Goal: Task Accomplishment & Management: Use online tool/utility

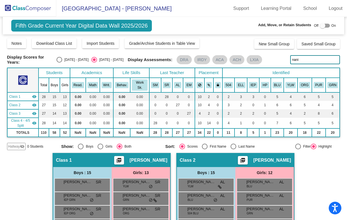
scroll to position [24, 0]
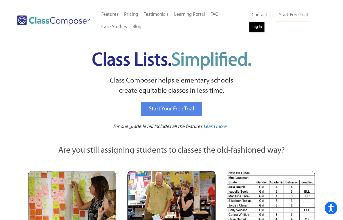
click at [259, 25] on link "Log In" at bounding box center [257, 26] width 16 height 11
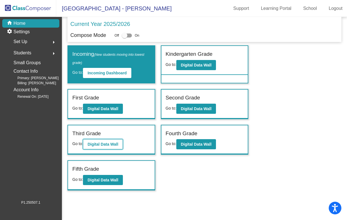
click at [105, 145] on b "Digital Data Wall" at bounding box center [103, 144] width 31 height 5
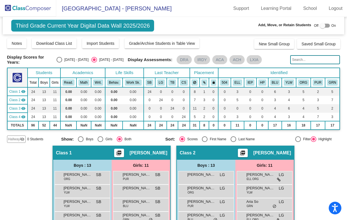
click at [327, 26] on div "Off On" at bounding box center [326, 25] width 22 height 7
click at [303, 58] on input "text" at bounding box center [316, 59] width 50 height 9
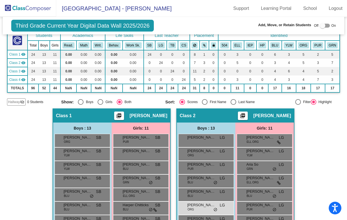
scroll to position [40, 0]
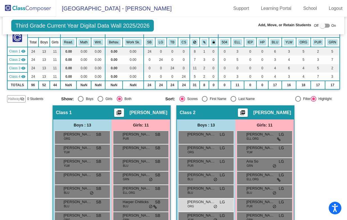
type input "hu"
click at [30, 5] on img at bounding box center [28, 8] width 56 height 17
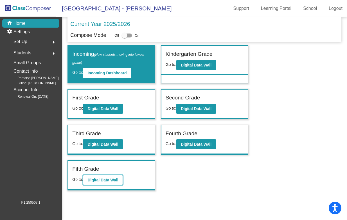
click at [112, 181] on b "Digital Data Wall" at bounding box center [103, 180] width 31 height 5
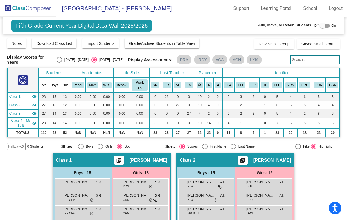
click at [300, 61] on input "text" at bounding box center [316, 59] width 50 height 9
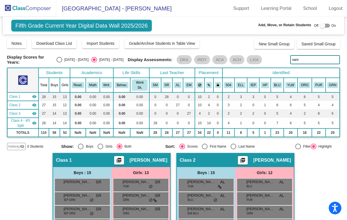
drag, startPoint x: 299, startPoint y: 59, endPoint x: 286, endPoint y: 60, distance: 12.4
click at [286, 60] on div "Display Scores for Years: 2024 - 2025 2025 - 2026 Display Assessments: DRA IRDY…" at bounding box center [174, 60] width 334 height 10
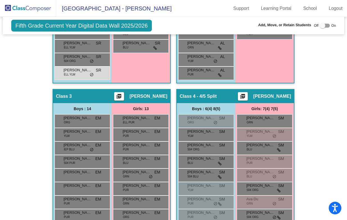
scroll to position [301, 0]
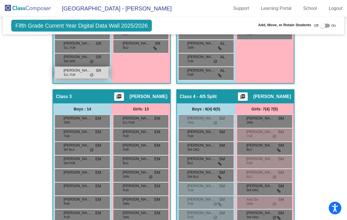
type input "petro"
drag, startPoint x: 84, startPoint y: 68, endPoint x: 23, endPoint y: 73, distance: 61.0
click at [26, 73] on div "Hallway - Hallway Class picture_as_pdf Add Student First Name Last Name Student…" at bounding box center [174, 82] width 334 height 461
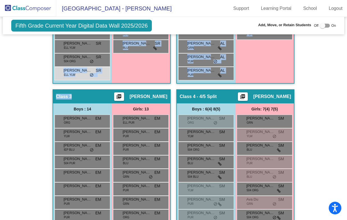
drag, startPoint x: 59, startPoint y: 68, endPoint x: 38, endPoint y: 84, distance: 26.7
click at [56, 94] on div "Hallway - Hallway Class picture_as_pdf Add Student First Name Last Name Student…" at bounding box center [174, 82] width 334 height 461
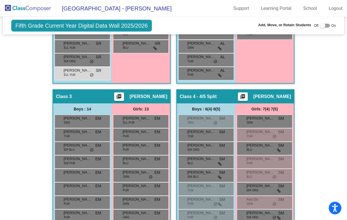
click at [17, 85] on div "Hallway - Hallway Class picture_as_pdf Add Student First Name Last Name Student…" at bounding box center [174, 82] width 334 height 461
click at [328, 26] on div "Off On" at bounding box center [326, 25] width 22 height 7
click at [326, 26] on div at bounding box center [325, 26] width 10 height 4
checkbox input "true"
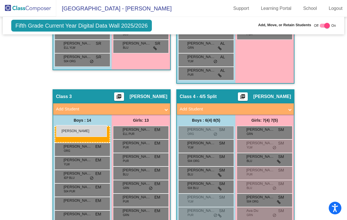
drag, startPoint x: 72, startPoint y: 68, endPoint x: 56, endPoint y: 125, distance: 59.2
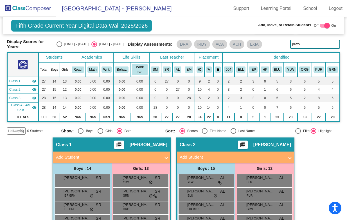
scroll to position [14, 0]
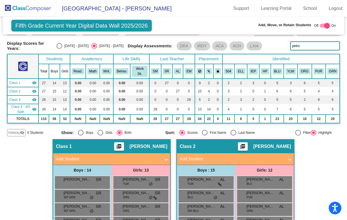
drag, startPoint x: 305, startPoint y: 46, endPoint x: 283, endPoint y: 39, distance: 23.3
click at [283, 39] on div "Display Scores for Years: 2024 - 2025 2025 - 2026 Grade/Archive Students in Tab…" at bounding box center [174, 80] width 334 height 112
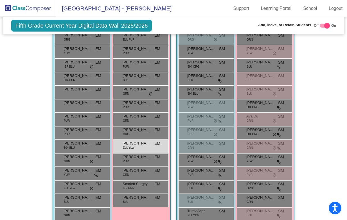
scroll to position [423, 0]
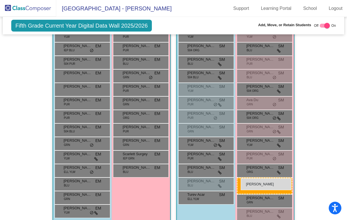
drag, startPoint x: 140, startPoint y: 130, endPoint x: 241, endPoint y: 178, distance: 112.0
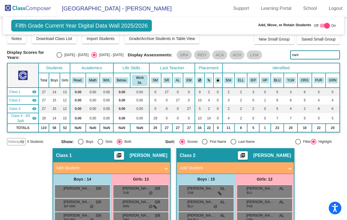
scroll to position [0, 0]
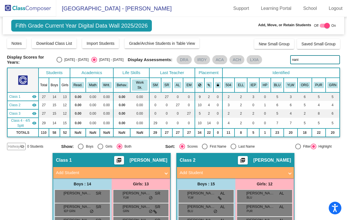
drag, startPoint x: 300, startPoint y: 59, endPoint x: 289, endPoint y: 58, distance: 11.6
click at [291, 58] on input "nani" at bounding box center [316, 59] width 50 height 9
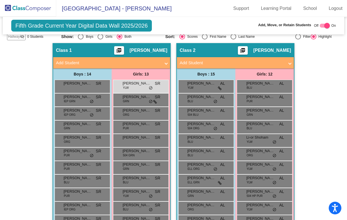
scroll to position [107, 0]
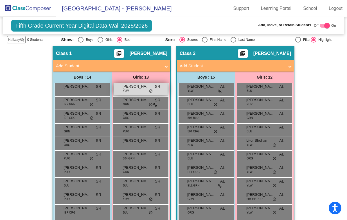
type input "all"
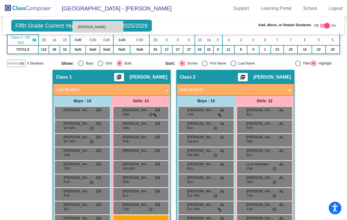
scroll to position [77, 0]
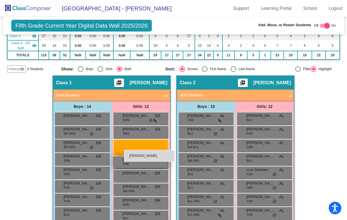
drag, startPoint x: 139, startPoint y: 91, endPoint x: 116, endPoint y: 162, distance: 74.4
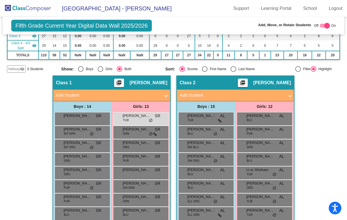
click at [29, 6] on img at bounding box center [28, 8] width 56 height 17
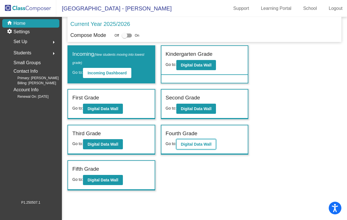
click at [195, 144] on b "Digital Data Wall" at bounding box center [196, 144] width 31 height 5
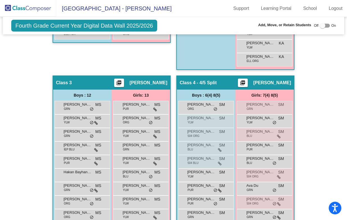
scroll to position [301, 0]
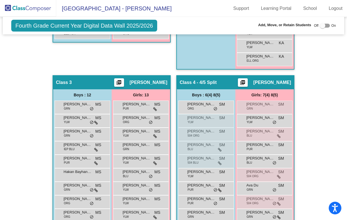
drag, startPoint x: 260, startPoint y: 119, endPoint x: 264, endPoint y: 94, distance: 25.1
click at [0, 0] on div "Girls: 7(4) 8(5) Adrianne Chen GRN SM lock do_not_disturb_alt Alanna Mullen YLW…" at bounding box center [0, 0] width 0 height 0
click at [317, 112] on div "Hallway - Hallway Class picture_as_pdf Add Student First Name Last Name Student…" at bounding box center [174, 82] width 334 height 461
drag, startPoint x: 262, startPoint y: 119, endPoint x: 286, endPoint y: 105, distance: 27.5
click at [0, 0] on div "Girls: 7(4) 8(5) Adrianne Chen GRN SM lock do_not_disturb_alt Alanna Mullen YLW…" at bounding box center [0, 0] width 0 height 0
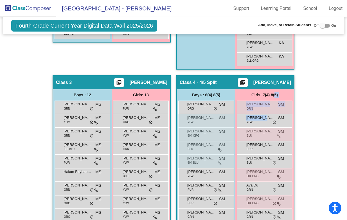
click at [312, 115] on div "Hallway - Hallway Class picture_as_pdf Add Student First Name Last Name Student…" at bounding box center [174, 82] width 334 height 461
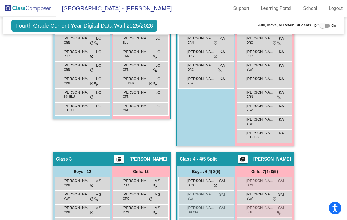
scroll to position [222, 0]
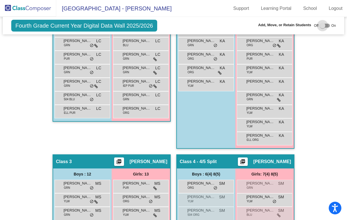
click at [326, 26] on div at bounding box center [325, 26] width 10 height 4
checkbox input "true"
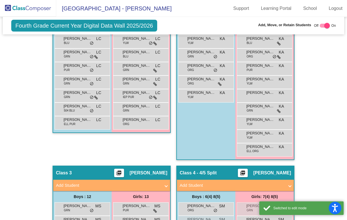
scroll to position [233, 0]
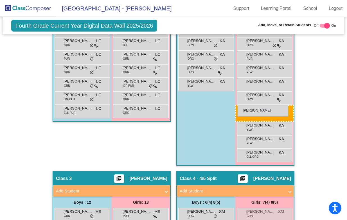
drag, startPoint x: 262, startPoint y: 211, endPoint x: 238, endPoint y: 104, distance: 108.8
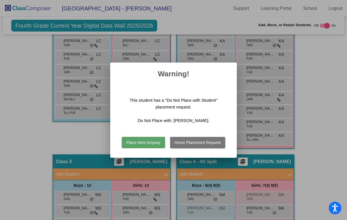
click at [149, 142] on button "Place Here Anyway" at bounding box center [143, 142] width 43 height 11
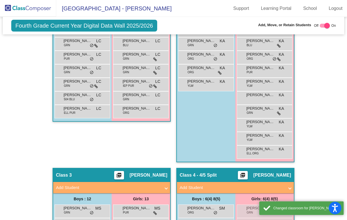
click at [317, 125] on div "Hallway - Hallway Class picture_as_pdf Add Student First Name Last Name Student…" at bounding box center [174, 160] width 334 height 483
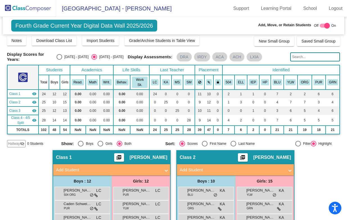
scroll to position [0, 0]
